Goal: Check status: Check status

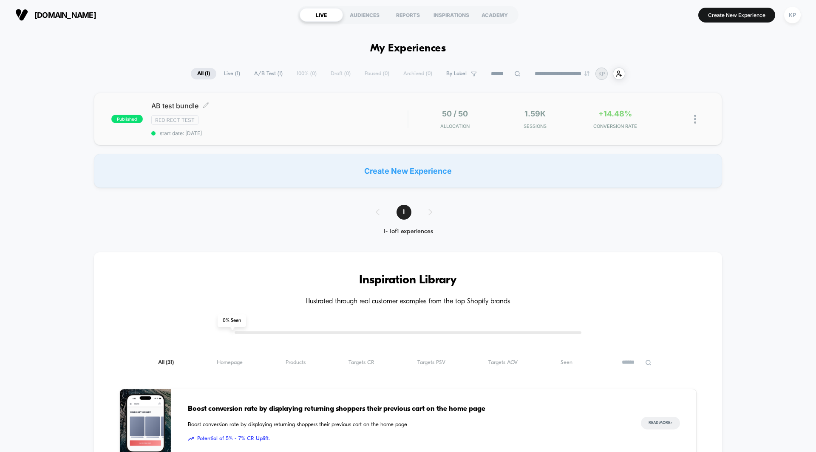
click at [169, 105] on span "AB test bundle Click to edit experience details" at bounding box center [279, 106] width 256 height 8
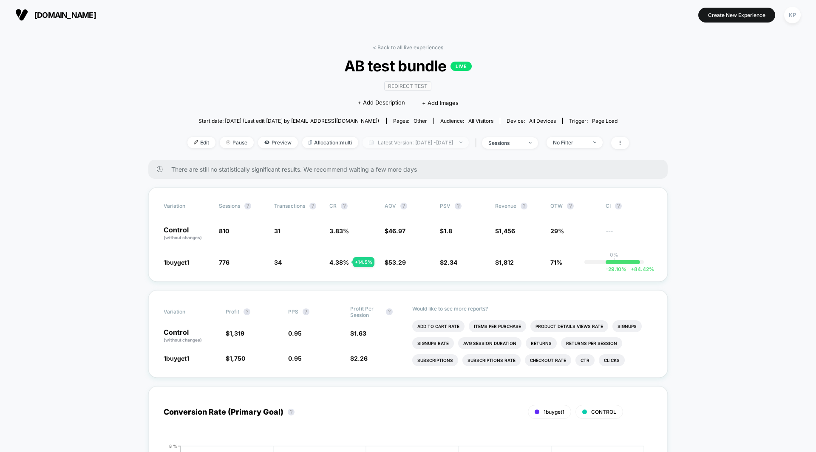
click at [382, 144] on span "Latest Version: [DATE] - [DATE]" at bounding box center [415, 142] width 106 height 11
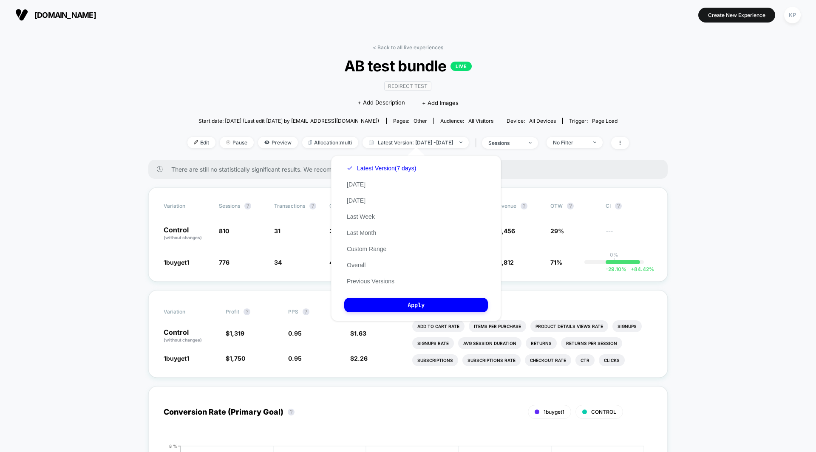
click at [362, 196] on div "Latest Version (7 days) [DATE] [DATE] Last Week Last Month Custom Range Overall…" at bounding box center [381, 224] width 74 height 129
click at [361, 200] on button "[DATE]" at bounding box center [356, 201] width 24 height 8
click at [386, 303] on button "Apply" at bounding box center [416, 305] width 144 height 14
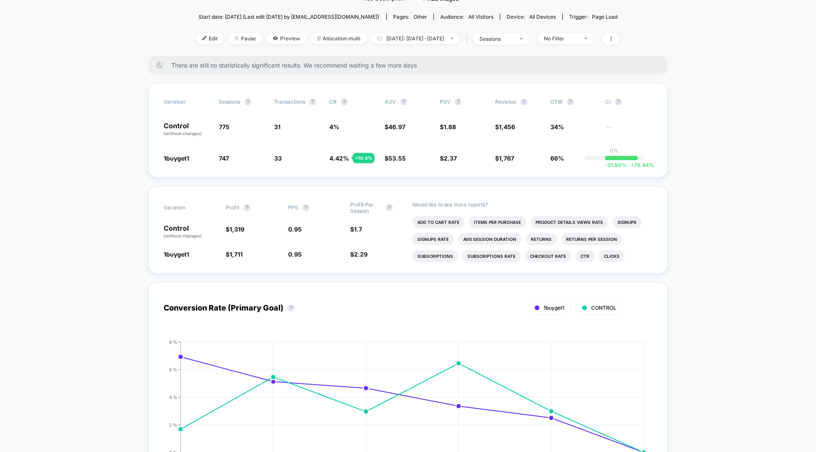
scroll to position [102, 0]
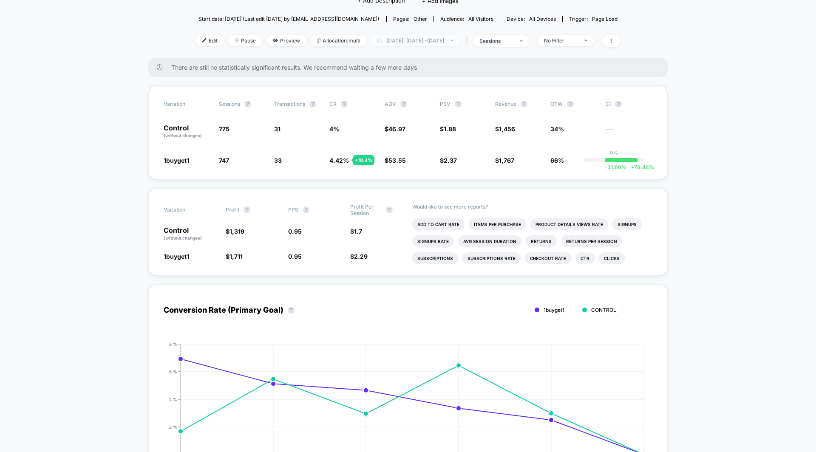
click at [416, 37] on span "[DATE]: [DATE] - [DATE]" at bounding box center [415, 40] width 89 height 11
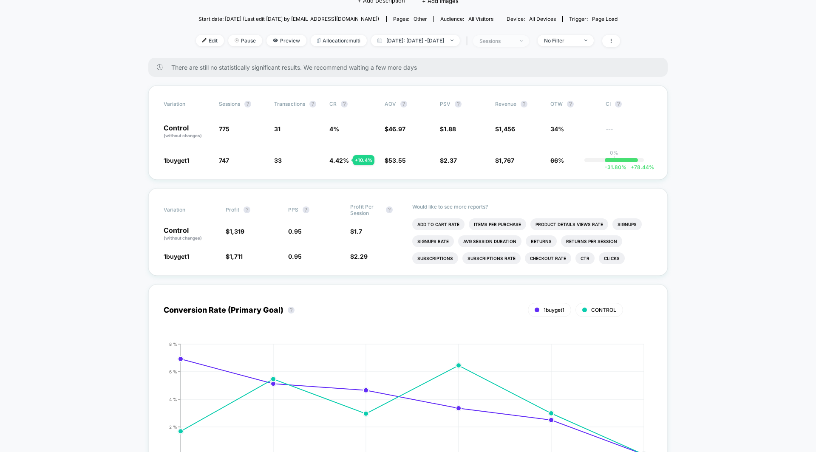
click at [513, 40] on div "sessions" at bounding box center [496, 41] width 34 height 6
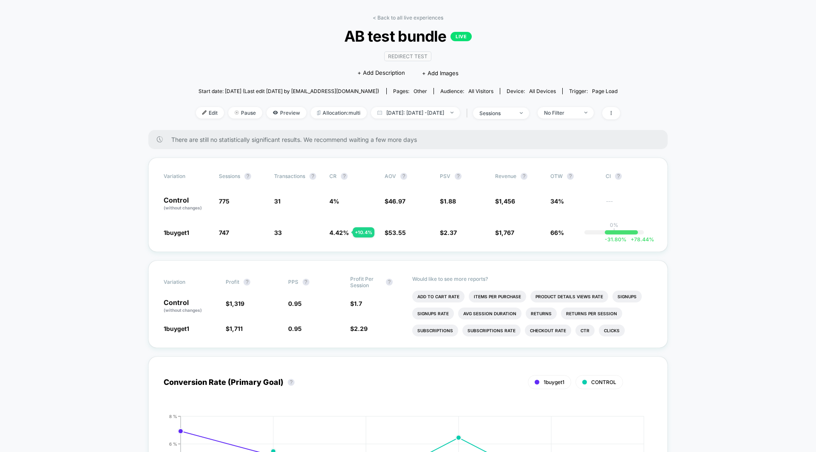
scroll to position [27, 0]
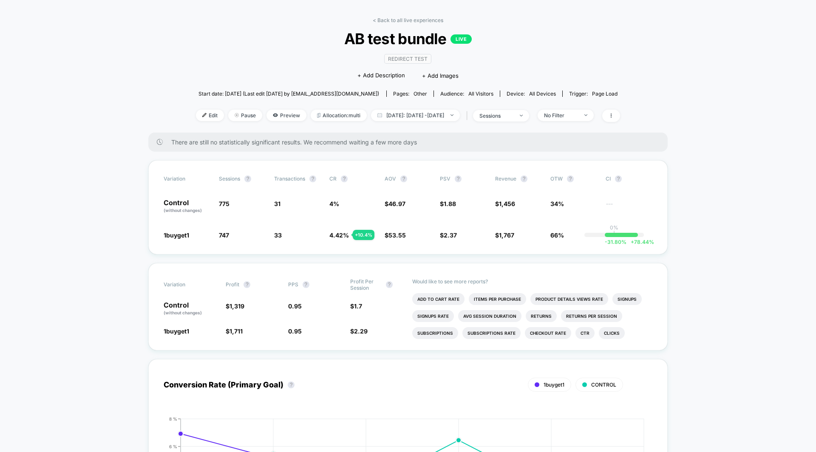
click at [286, 142] on span "There are still no statistically significant results. We recommend waiting a fe…" at bounding box center [410, 142] width 479 height 7
click at [397, 116] on span "[DATE]: [DATE] - [DATE]" at bounding box center [415, 115] width 89 height 11
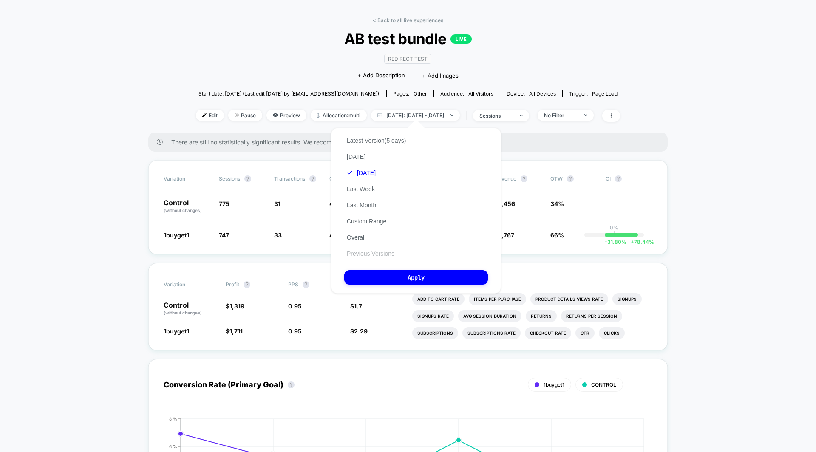
click at [374, 254] on button "Previous Versions" at bounding box center [370, 254] width 53 height 8
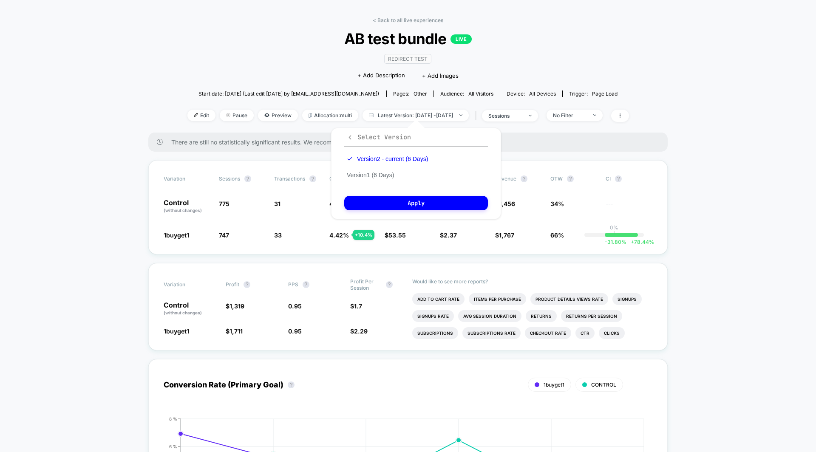
click at [349, 136] on icon "button" at bounding box center [350, 137] width 3 height 4
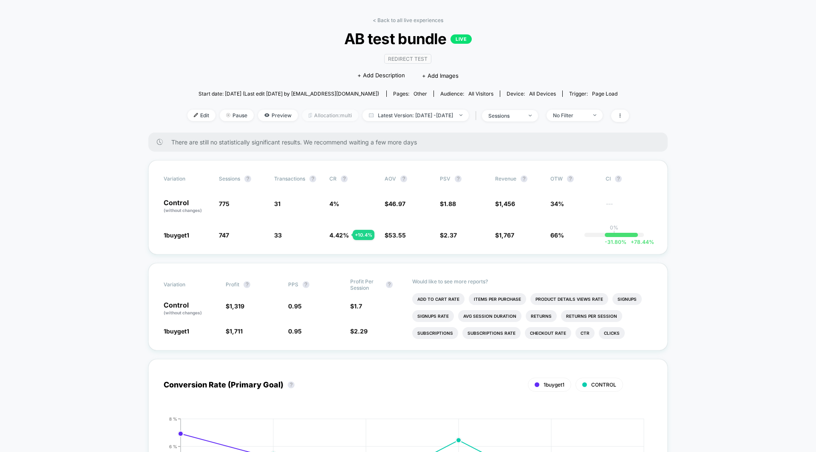
click at [321, 113] on span "Allocation: multi" at bounding box center [330, 115] width 56 height 11
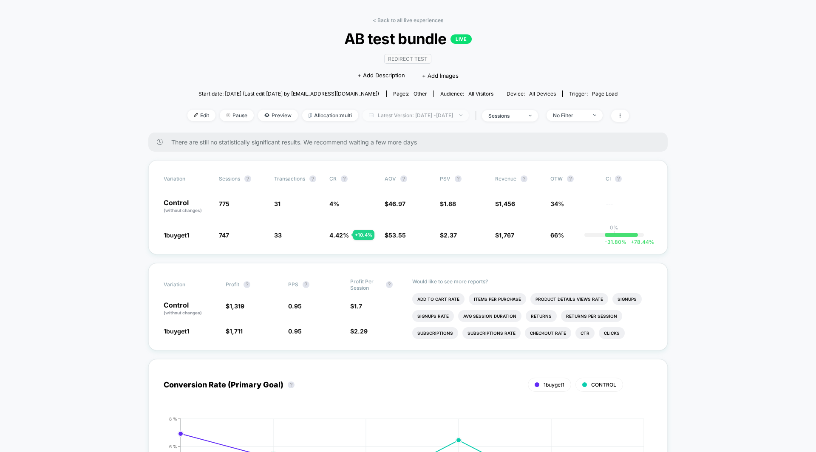
click at [433, 115] on span "Latest Version: [DATE] - [DATE]" at bounding box center [415, 115] width 106 height 11
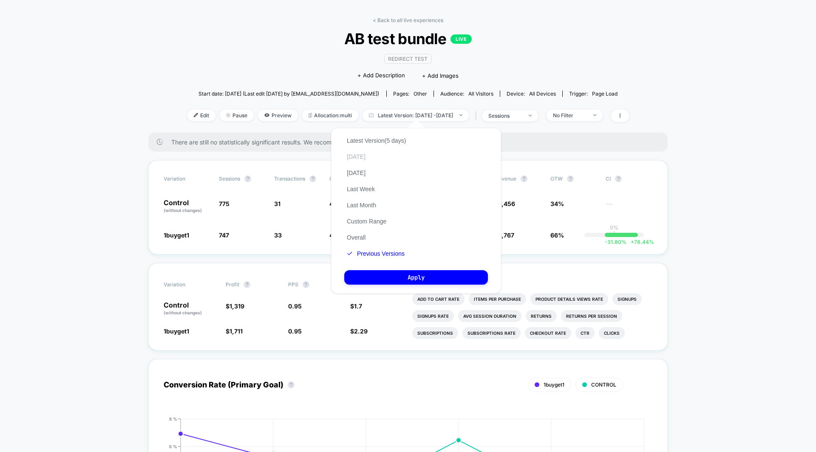
click at [359, 155] on button "[DATE]" at bounding box center [356, 157] width 24 height 8
click at [390, 277] on button "Apply" at bounding box center [416, 277] width 144 height 14
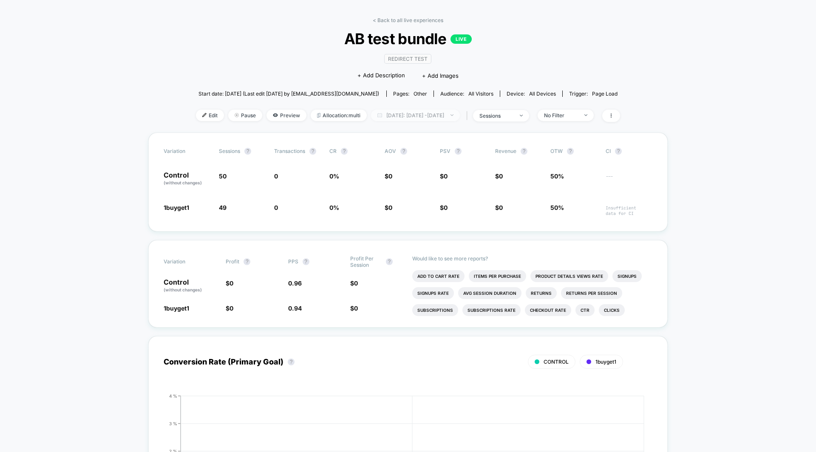
click at [420, 113] on span "[DATE]: [DATE] - [DATE]" at bounding box center [415, 115] width 89 height 11
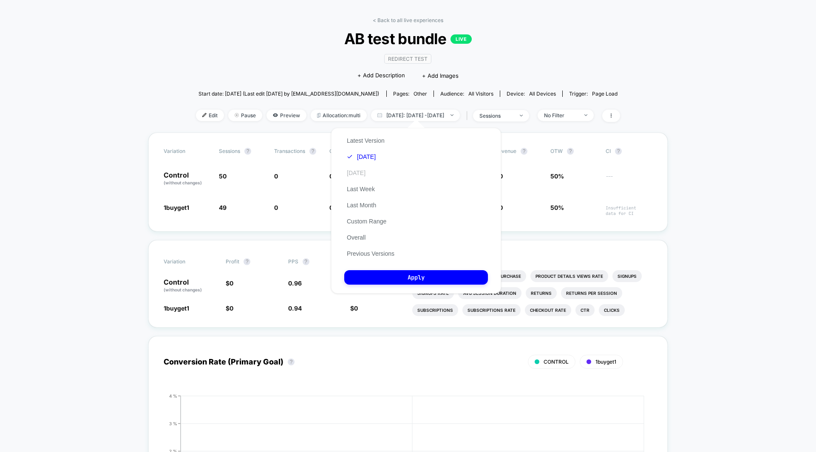
click at [358, 173] on button "[DATE]" at bounding box center [356, 173] width 24 height 8
click at [419, 279] on button "Apply" at bounding box center [416, 277] width 144 height 14
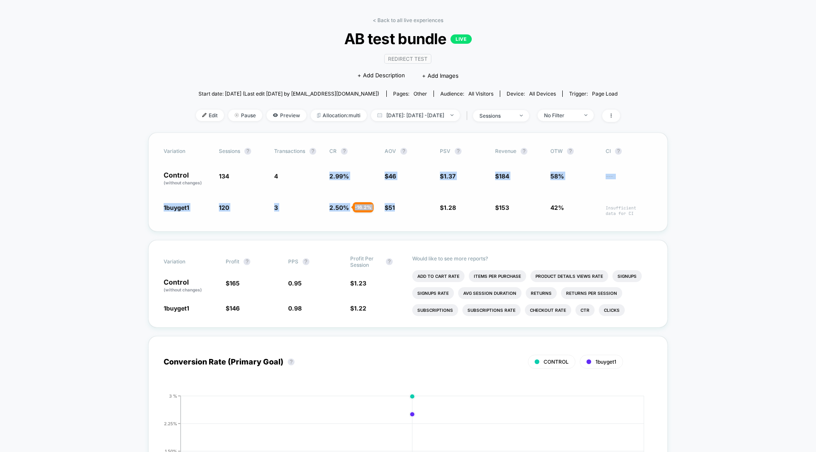
drag, startPoint x: 325, startPoint y: 177, endPoint x: 414, endPoint y: 217, distance: 97.9
click at [414, 217] on div "Variation Sessions ? Transactions ? CR ? AOV ? PSV ? Revenue ? OTW ? CI ? Contr…" at bounding box center [407, 182] width 519 height 99
drag, startPoint x: 461, startPoint y: 210, endPoint x: 328, endPoint y: 175, distance: 138.1
click at [328, 175] on div "Variation Sessions ? Transactions ? CR ? AOV ? PSV ? Revenue ? OTW ? CI ? Contr…" at bounding box center [407, 182] width 519 height 99
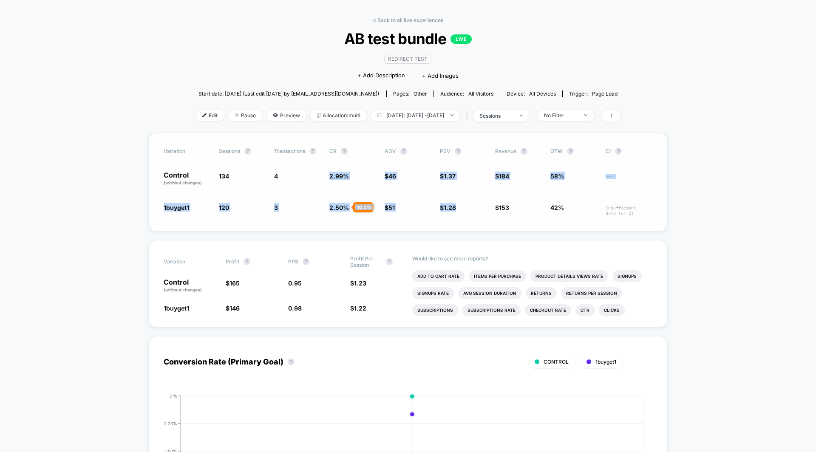
click at [328, 175] on div "Control (without changes) 134 4 2.99 % $ 46 $ 1.37 $ 184 58% ---" at bounding box center [408, 179] width 489 height 14
drag, startPoint x: 328, startPoint y: 173, endPoint x: 461, endPoint y: 208, distance: 138.2
click at [461, 208] on div "Variation Sessions ? Transactions ? CR ? AOV ? PSV ? Revenue ? OTW ? CI ? Contr…" at bounding box center [407, 182] width 519 height 99
click at [461, 208] on span "$ 1.28 - 7.1 %" at bounding box center [463, 209] width 47 height 13
click at [424, 111] on span "[DATE]: [DATE] - [DATE]" at bounding box center [415, 115] width 89 height 11
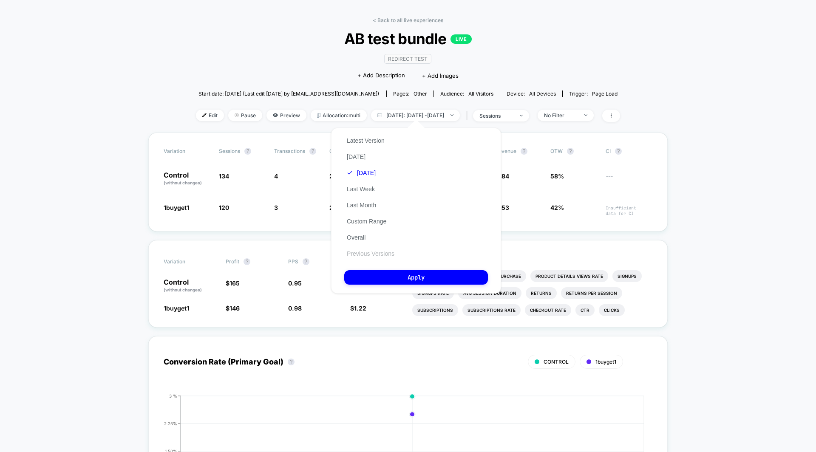
click at [386, 254] on button "Previous Versions" at bounding box center [370, 254] width 53 height 8
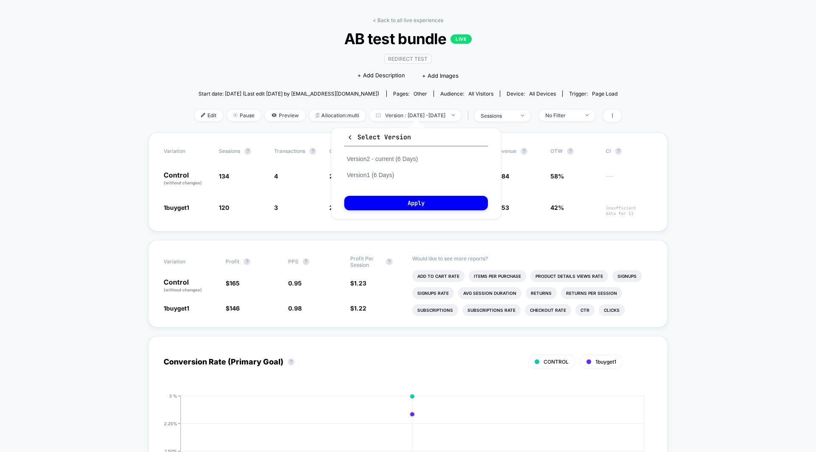
click at [346, 139] on button "Select Version" at bounding box center [416, 140] width 144 height 14
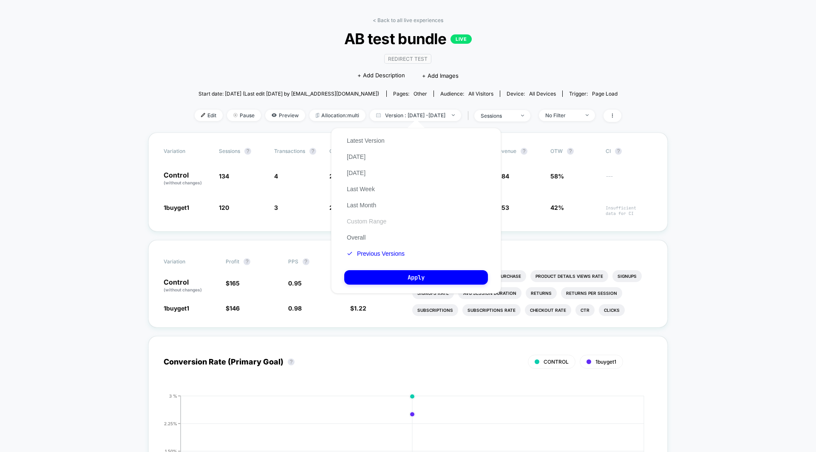
click at [369, 222] on button "Custom Range" at bounding box center [366, 222] width 45 height 8
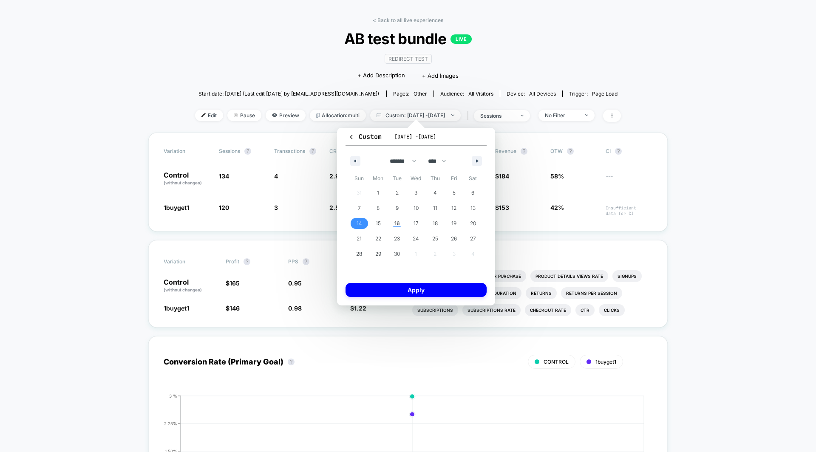
click at [360, 222] on span "14" at bounding box center [359, 223] width 6 height 15
click at [422, 285] on button "Apply" at bounding box center [415, 290] width 141 height 14
